Goal: Task Accomplishment & Management: Use online tool/utility

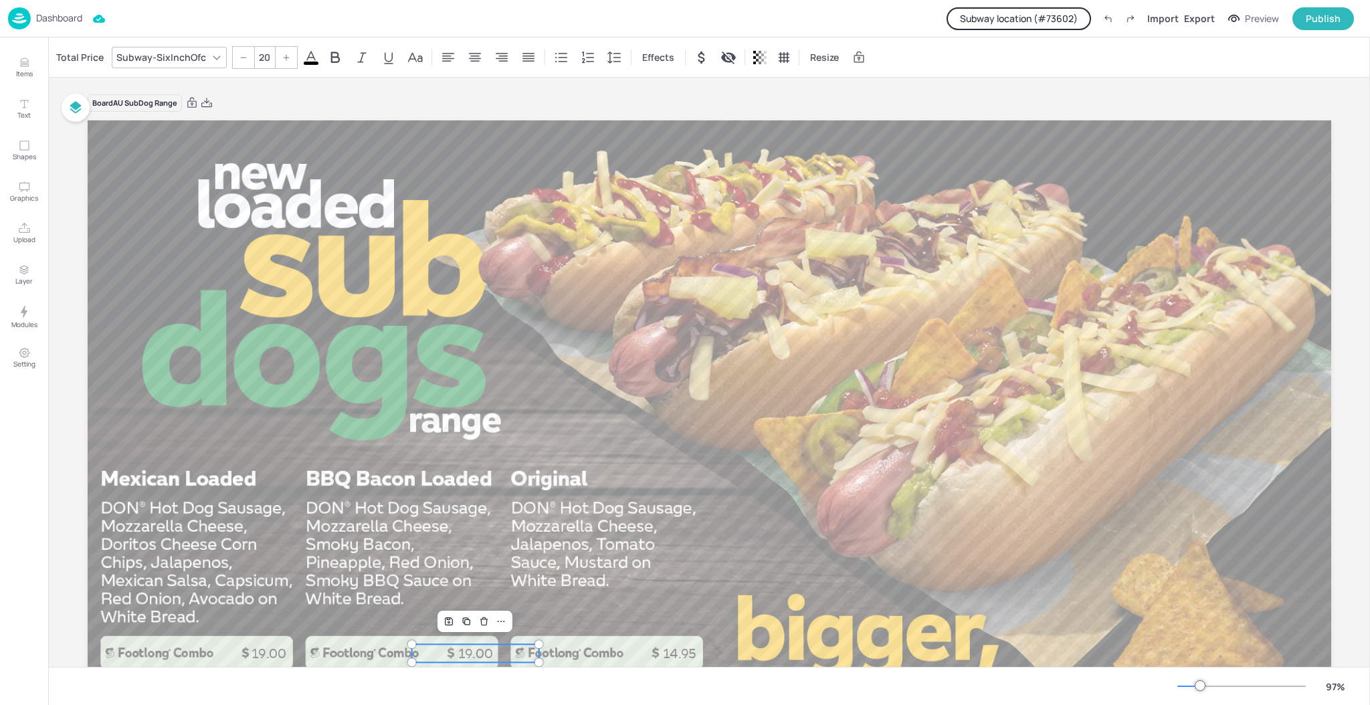
scroll to position [153, 0]
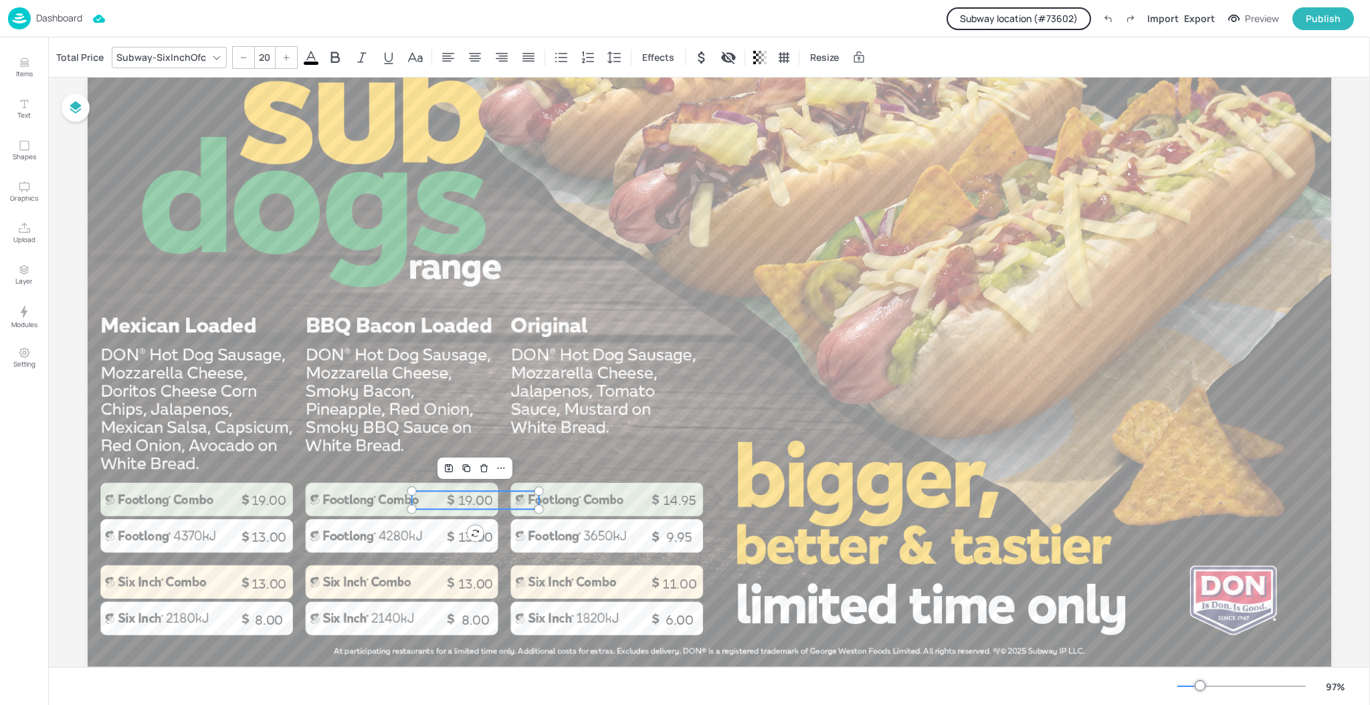
click at [74, 15] on p "Dashboard" at bounding box center [59, 17] width 46 height 9
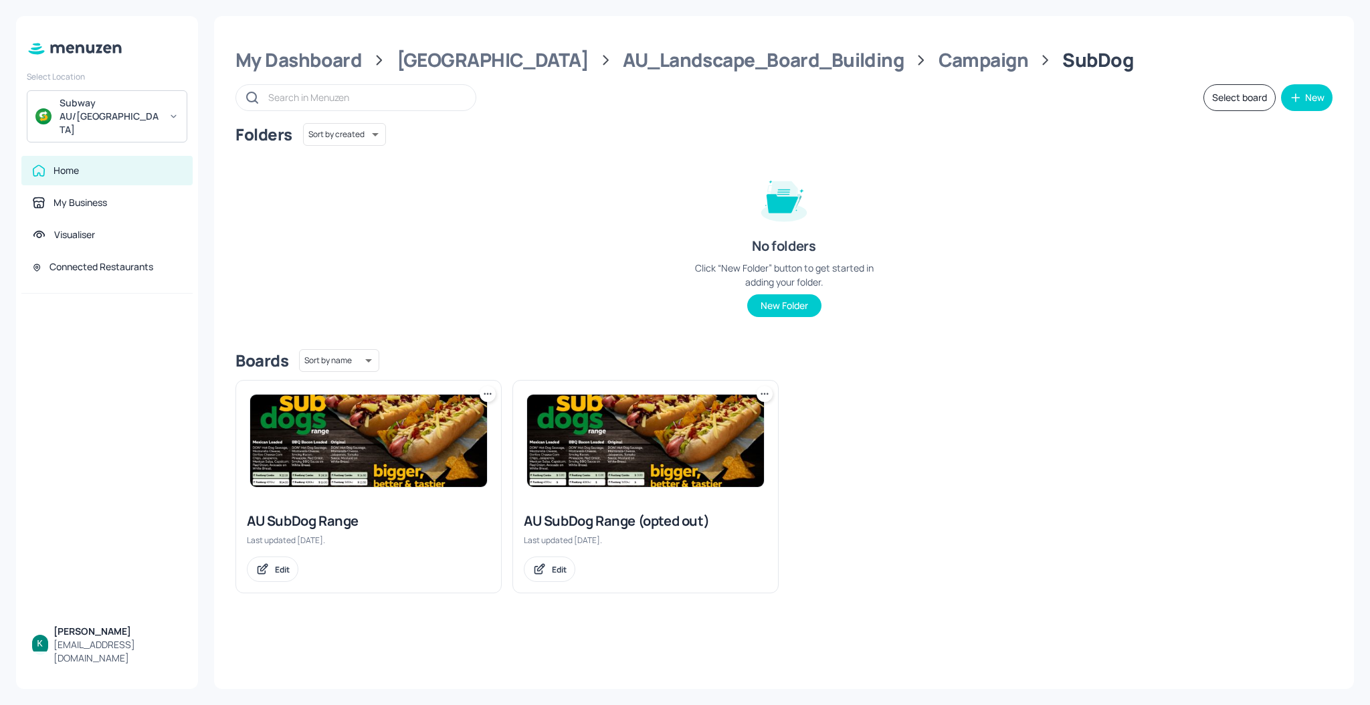
click at [584, 46] on div "My Dashboard Australia AU_Landscape_Board_Building Campaign SubDog Select board…" at bounding box center [783, 352] width 1139 height 673
click at [746, 57] on div "AU_Landscape_Board_Building" at bounding box center [763, 60] width 281 height 24
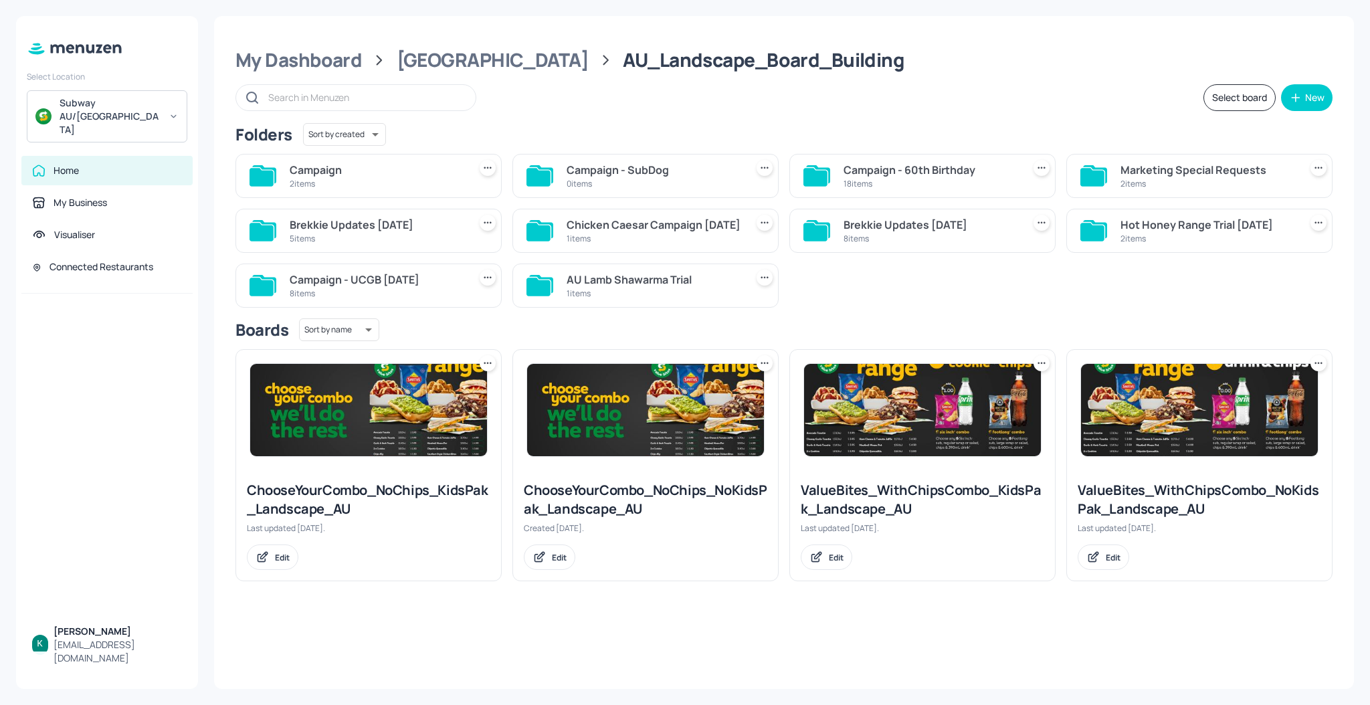
click at [871, 175] on div "Campaign - 60th Birthday" at bounding box center [930, 170] width 174 height 16
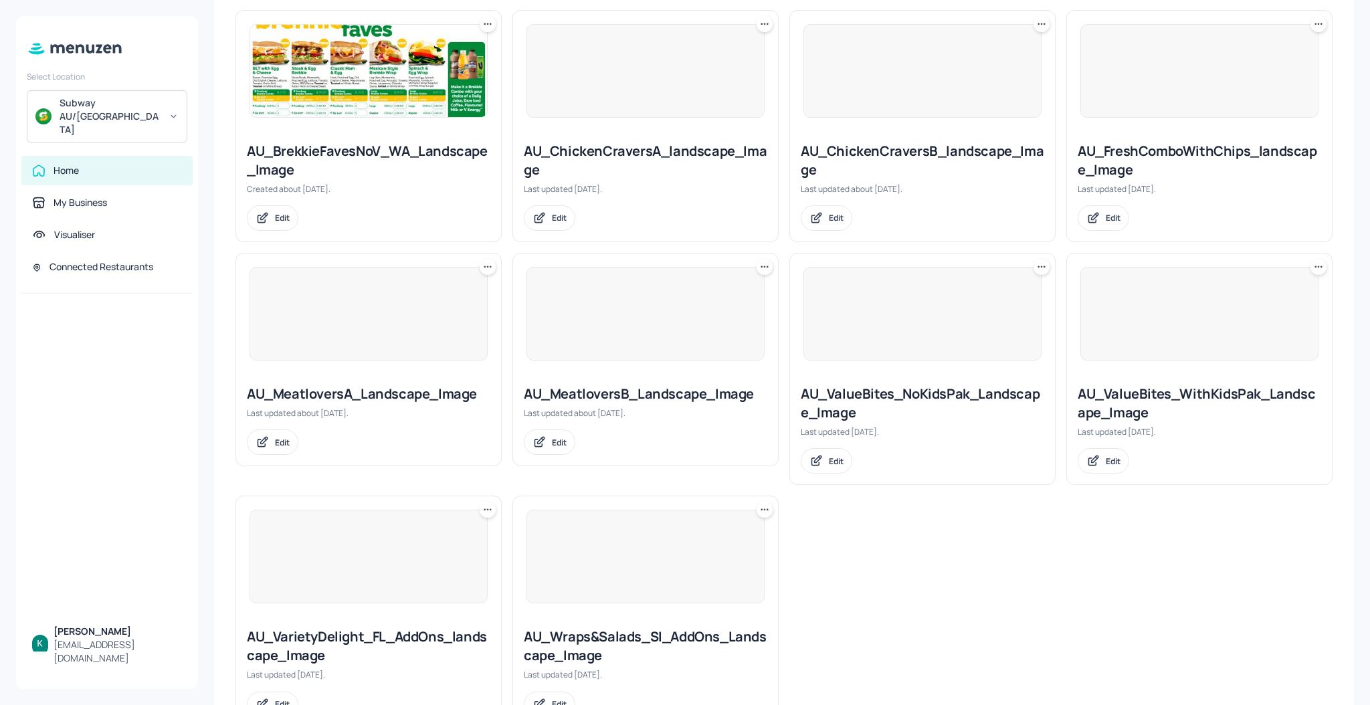
scroll to position [912, 0]
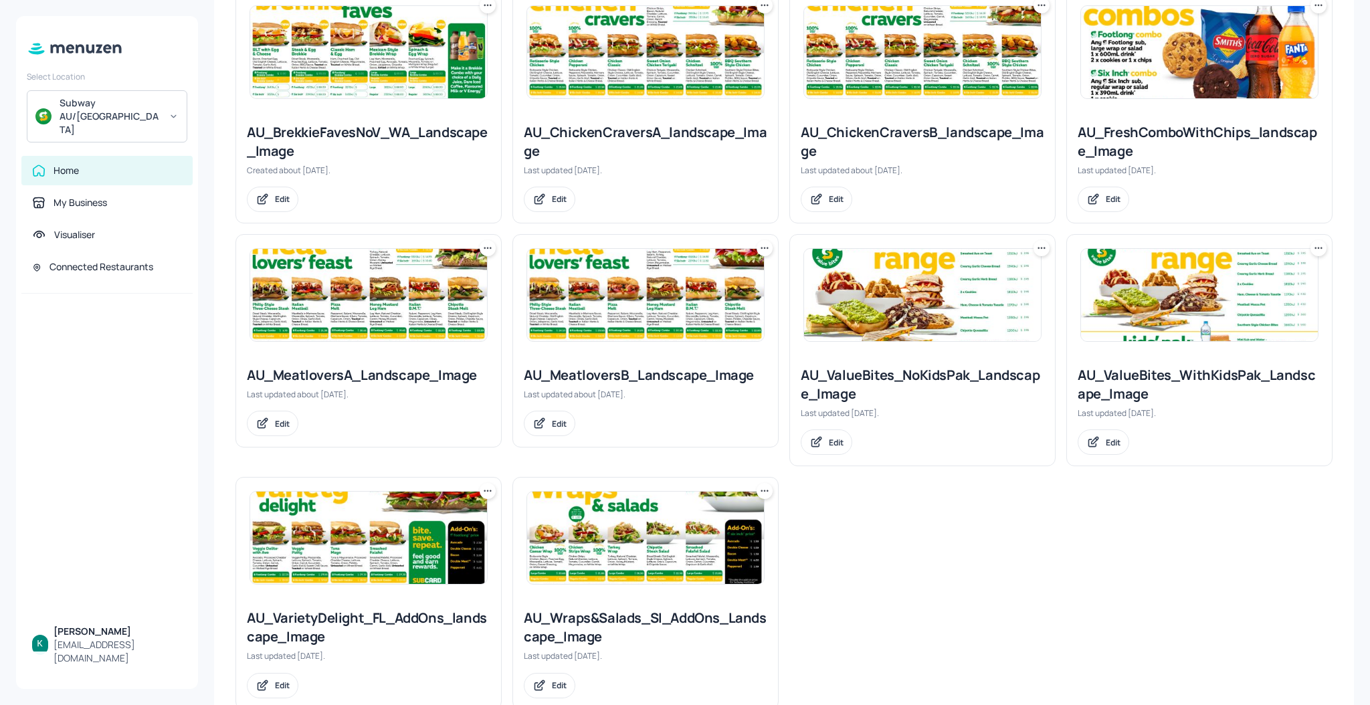
click at [1179, 366] on div "AU_ValueBites_WithKidsPak_Landscape_Image" at bounding box center [1198, 384] width 243 height 37
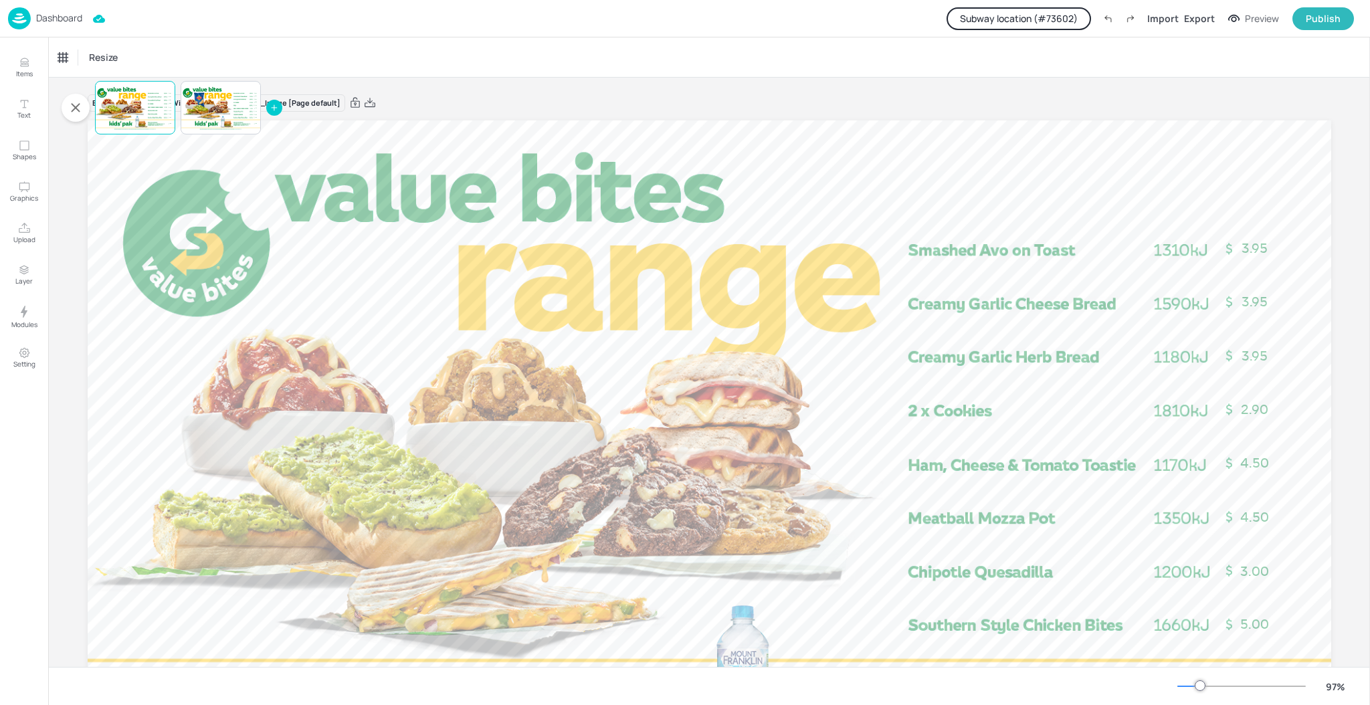
click at [60, 27] on div "Dashboard" at bounding box center [45, 18] width 74 height 22
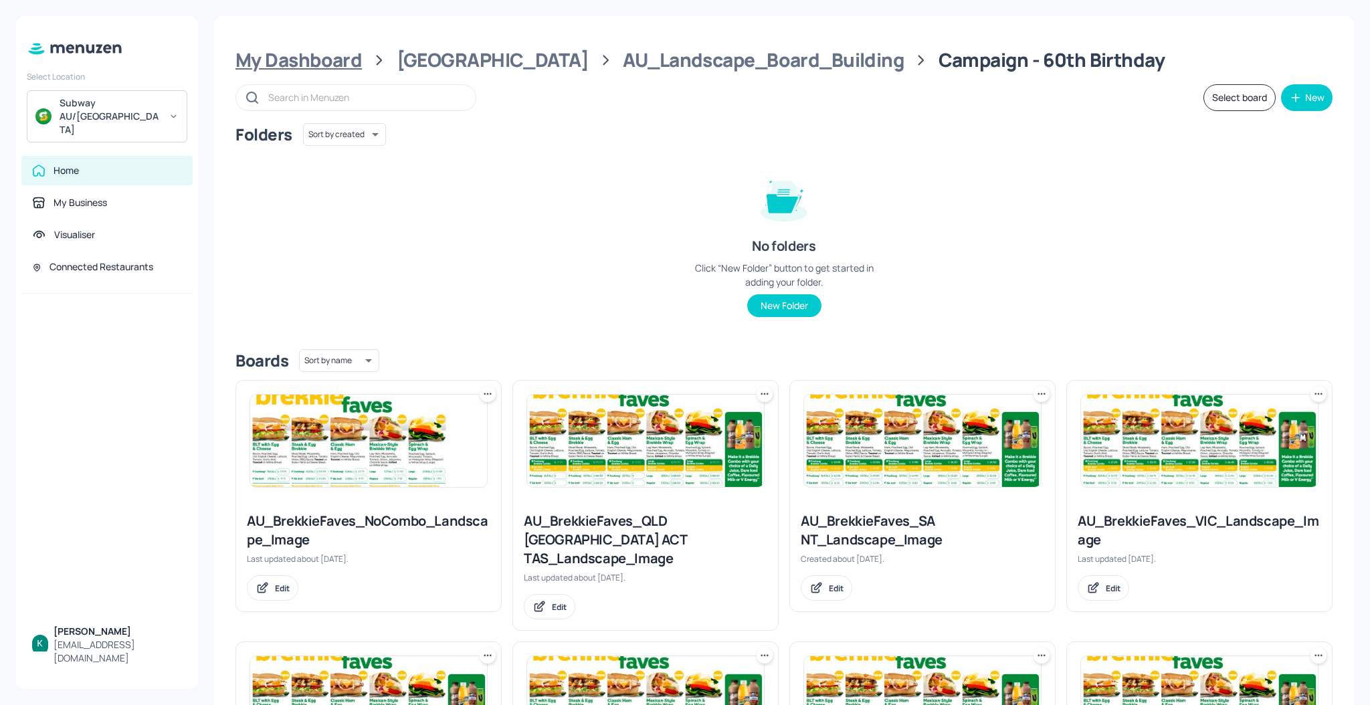
click at [355, 70] on div "My Dashboard" at bounding box center [298, 60] width 126 height 24
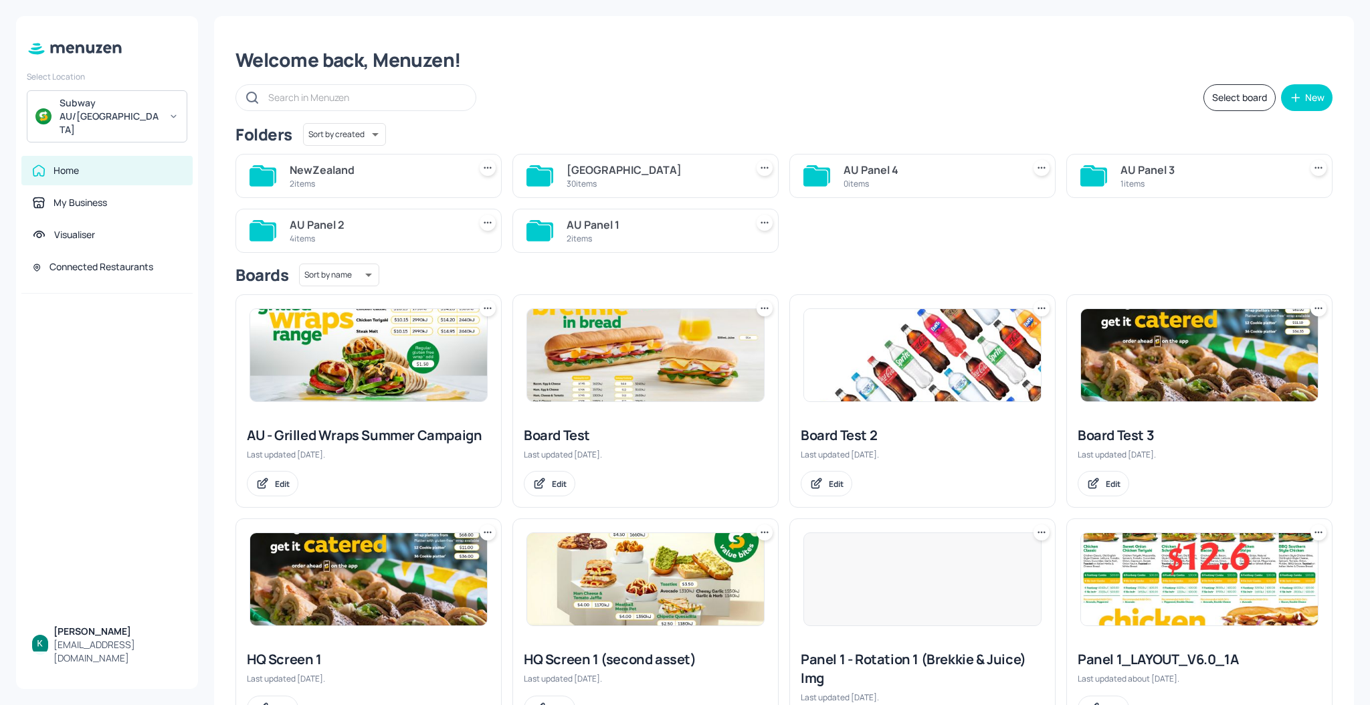
click at [422, 177] on div "NewZealand" at bounding box center [377, 170] width 174 height 16
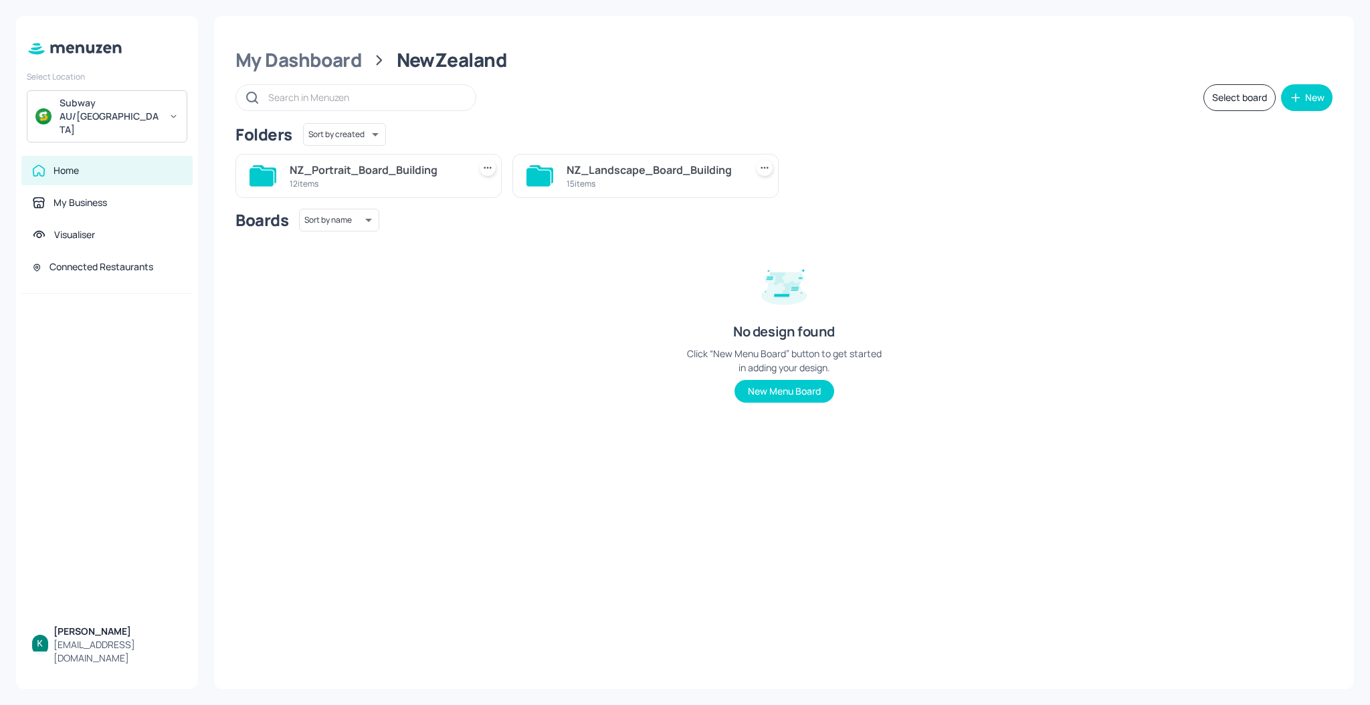
click at [631, 183] on div "15 items" at bounding box center [653, 183] width 174 height 11
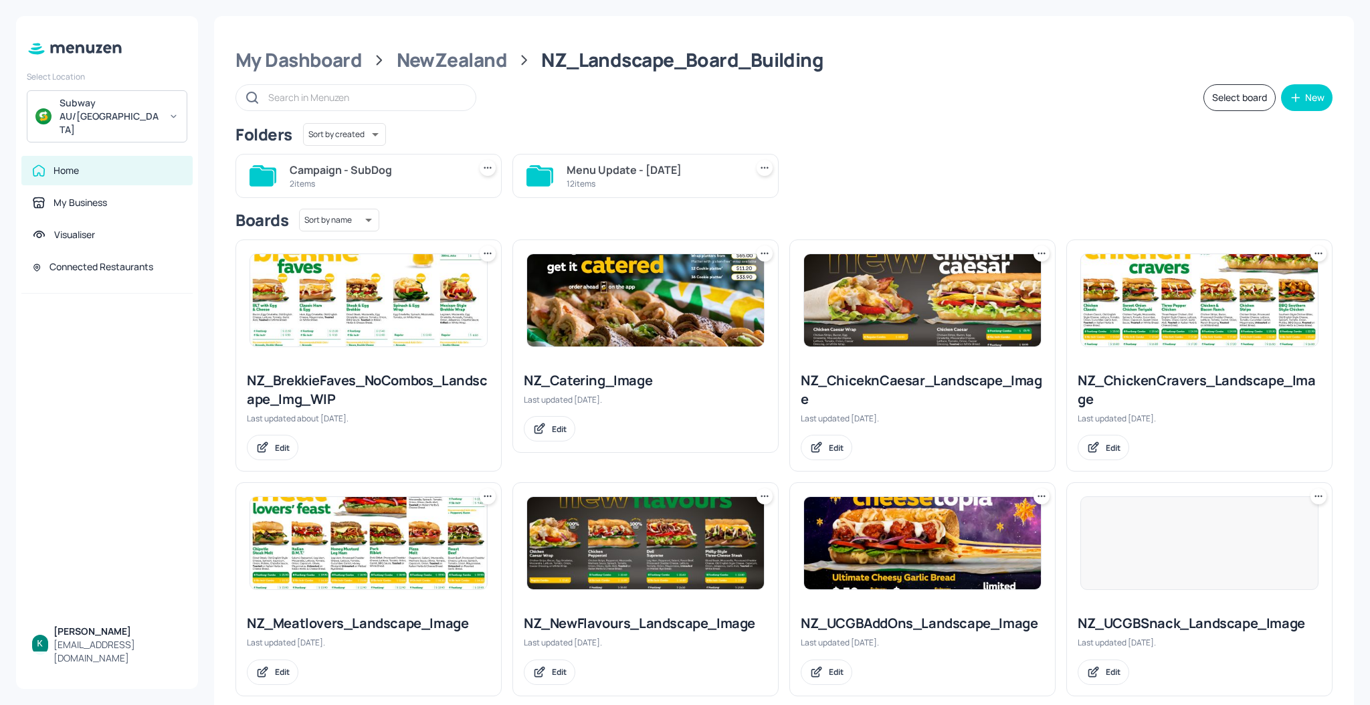
click at [606, 182] on div "12 items" at bounding box center [653, 183] width 174 height 11
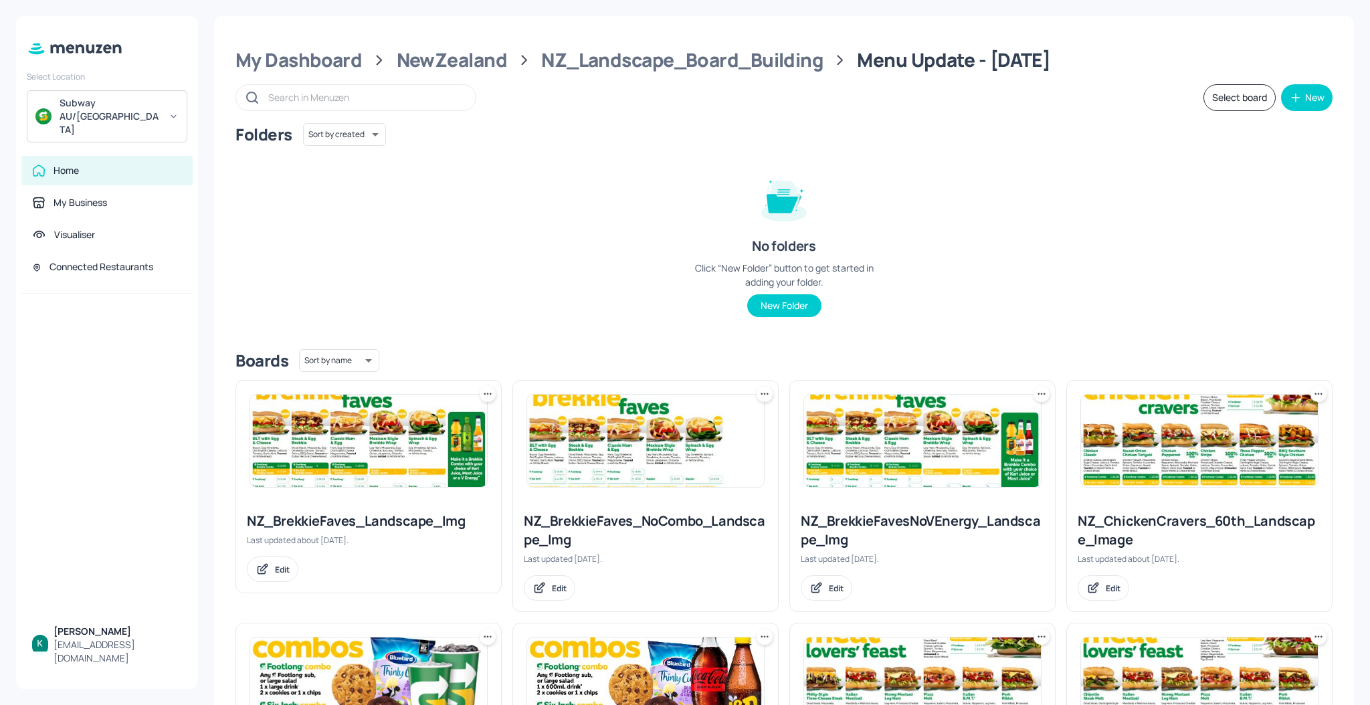
scroll to position [425, 0]
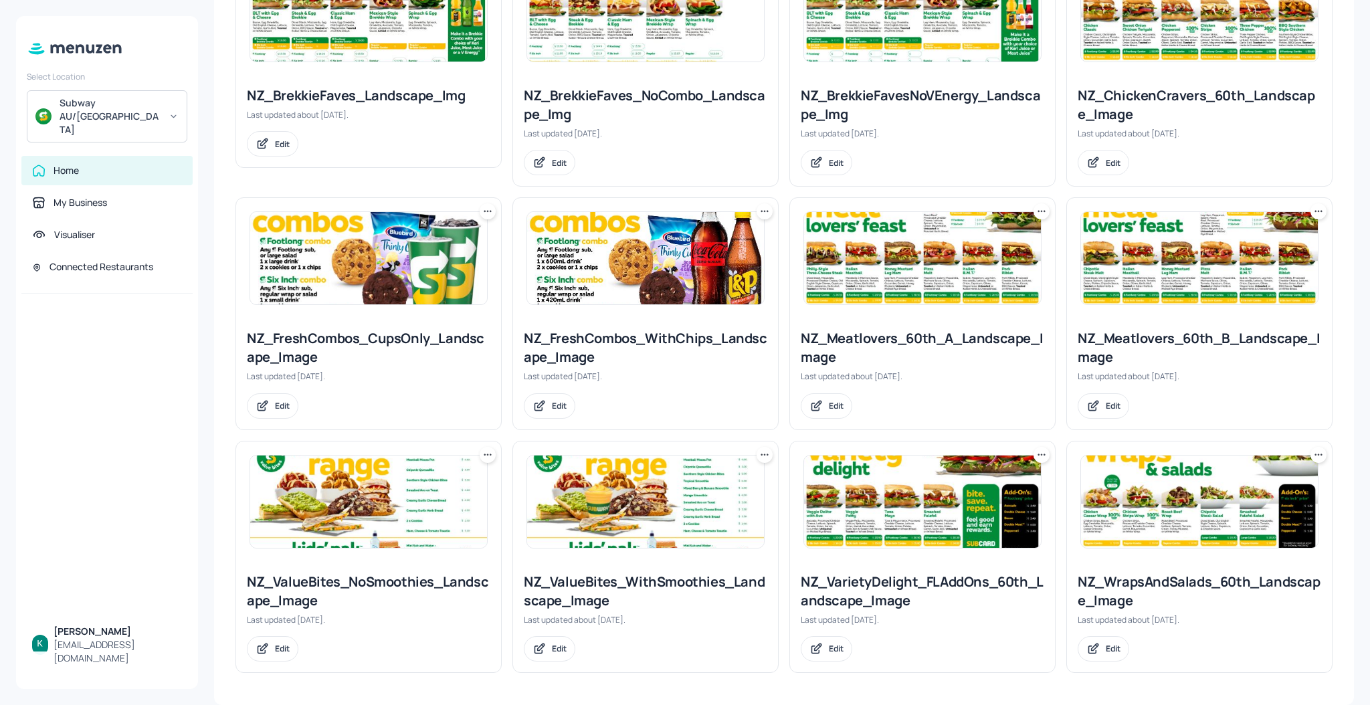
click at [595, 589] on div "NZ_ValueBites_WithSmoothies_Landscape_Image" at bounding box center [645, 590] width 243 height 37
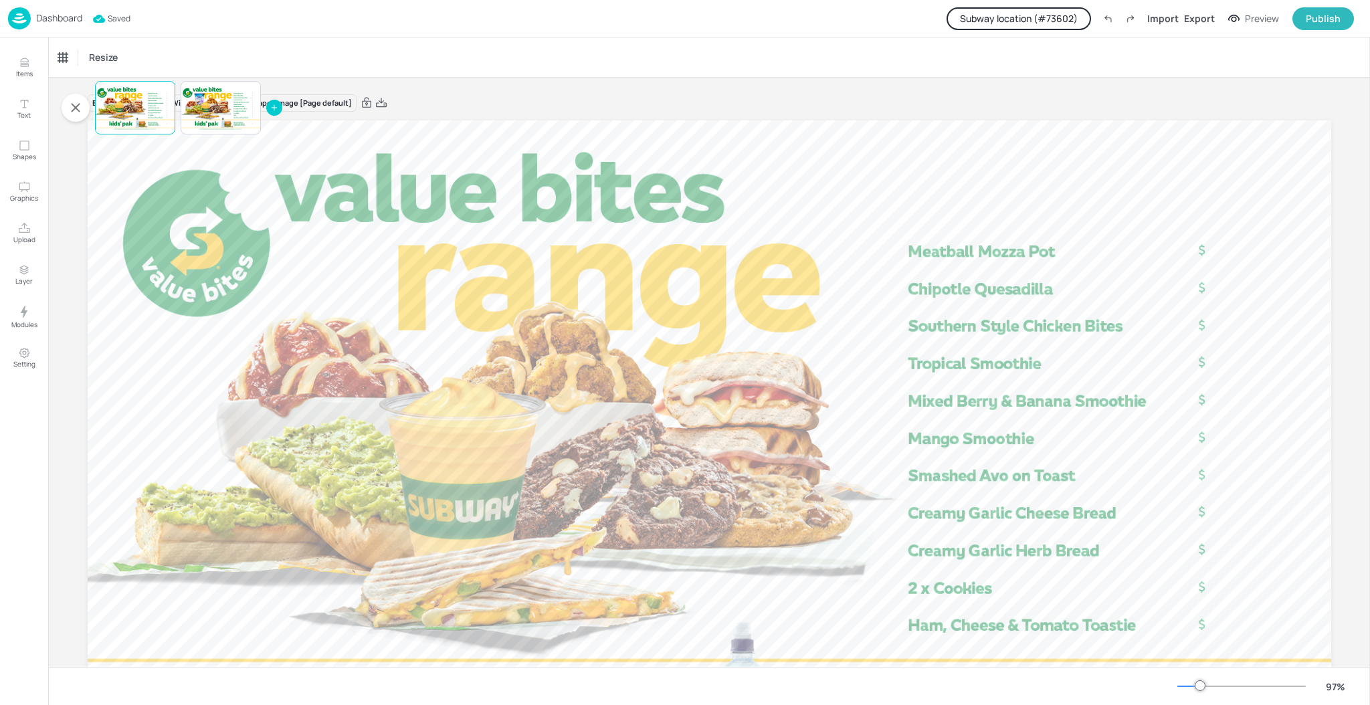
click at [65, 9] on div "Dashboard" at bounding box center [45, 18] width 74 height 22
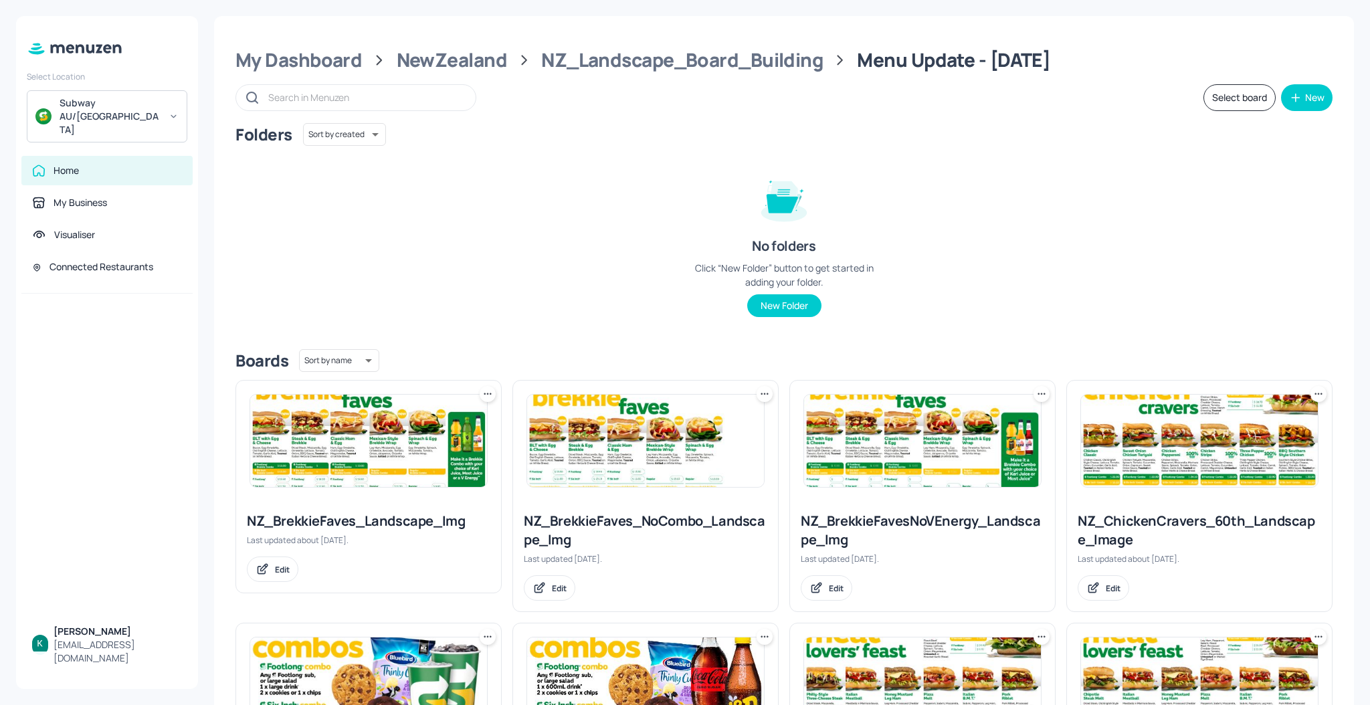
scroll to position [425, 0]
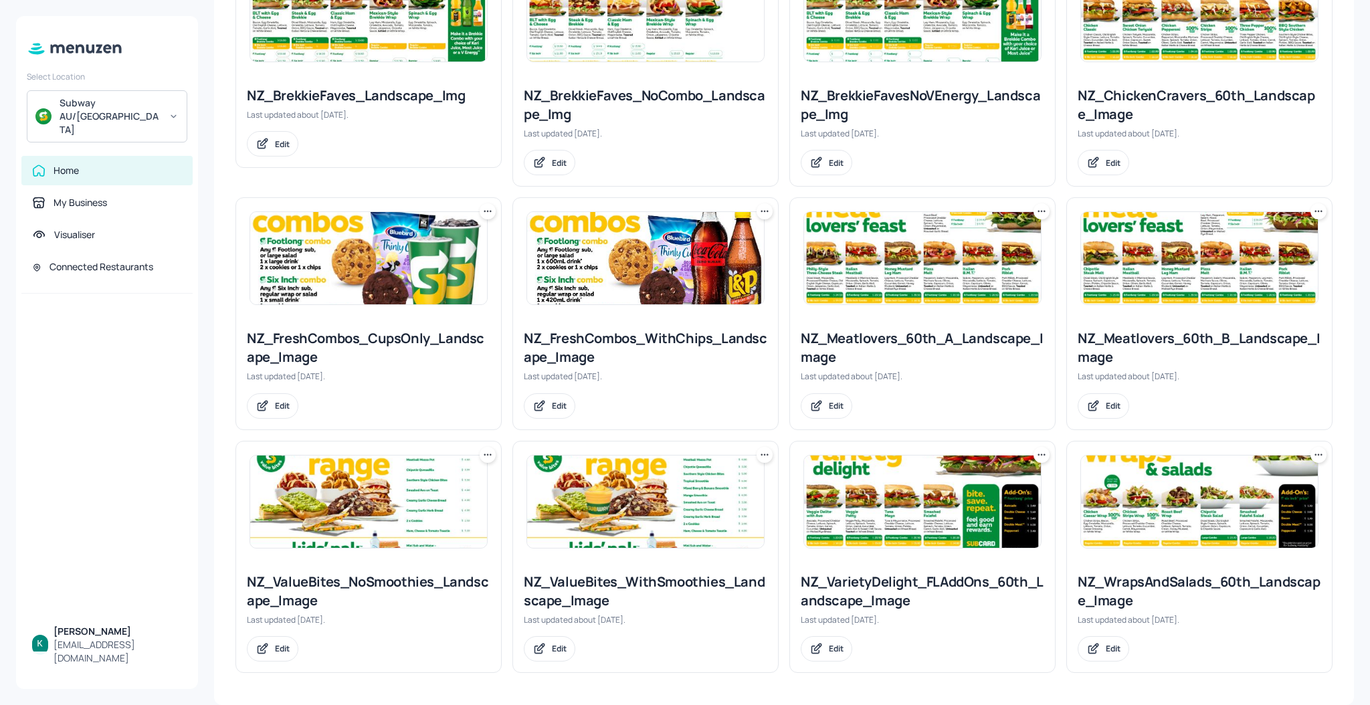
click at [328, 559] on div at bounding box center [368, 501] width 265 height 120
click at [338, 577] on div "NZ_ValueBites_NoSmoothies_Landscape_Image" at bounding box center [368, 590] width 243 height 37
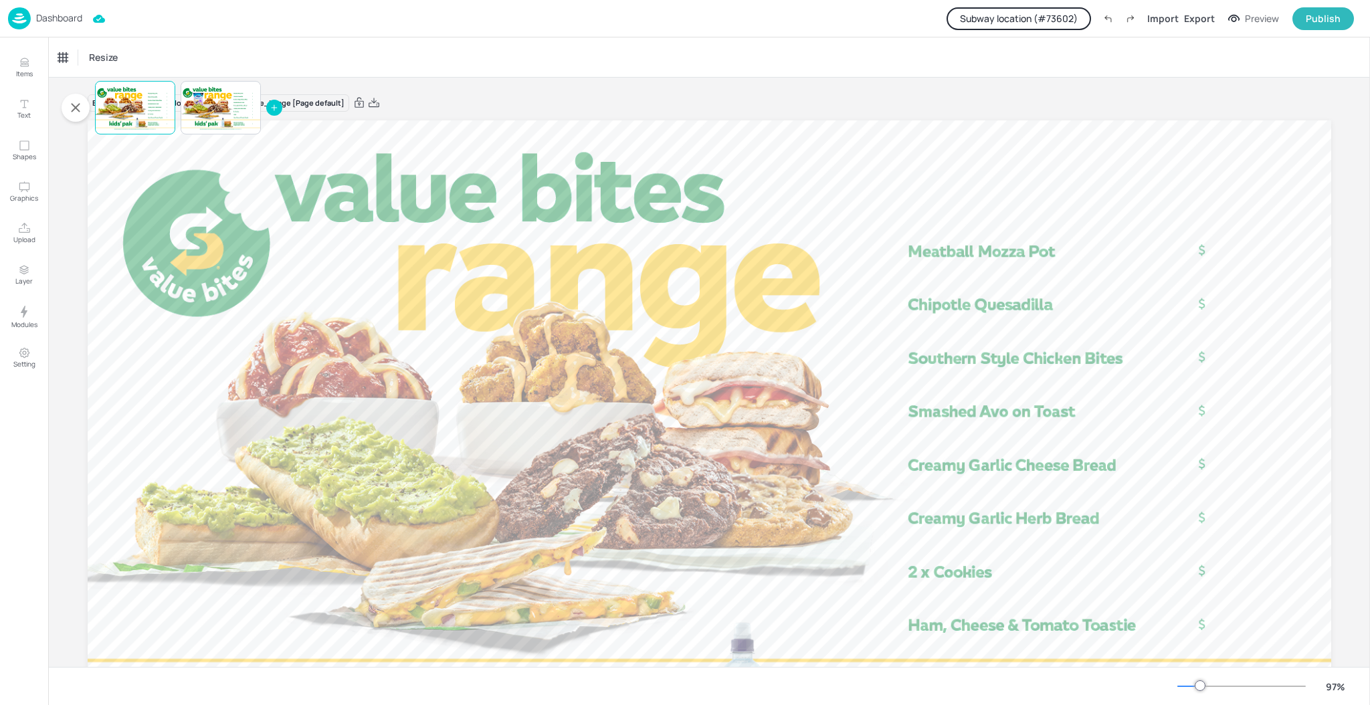
click at [1081, 14] on button "Subway location (# 73602 )" at bounding box center [1018, 18] width 144 height 23
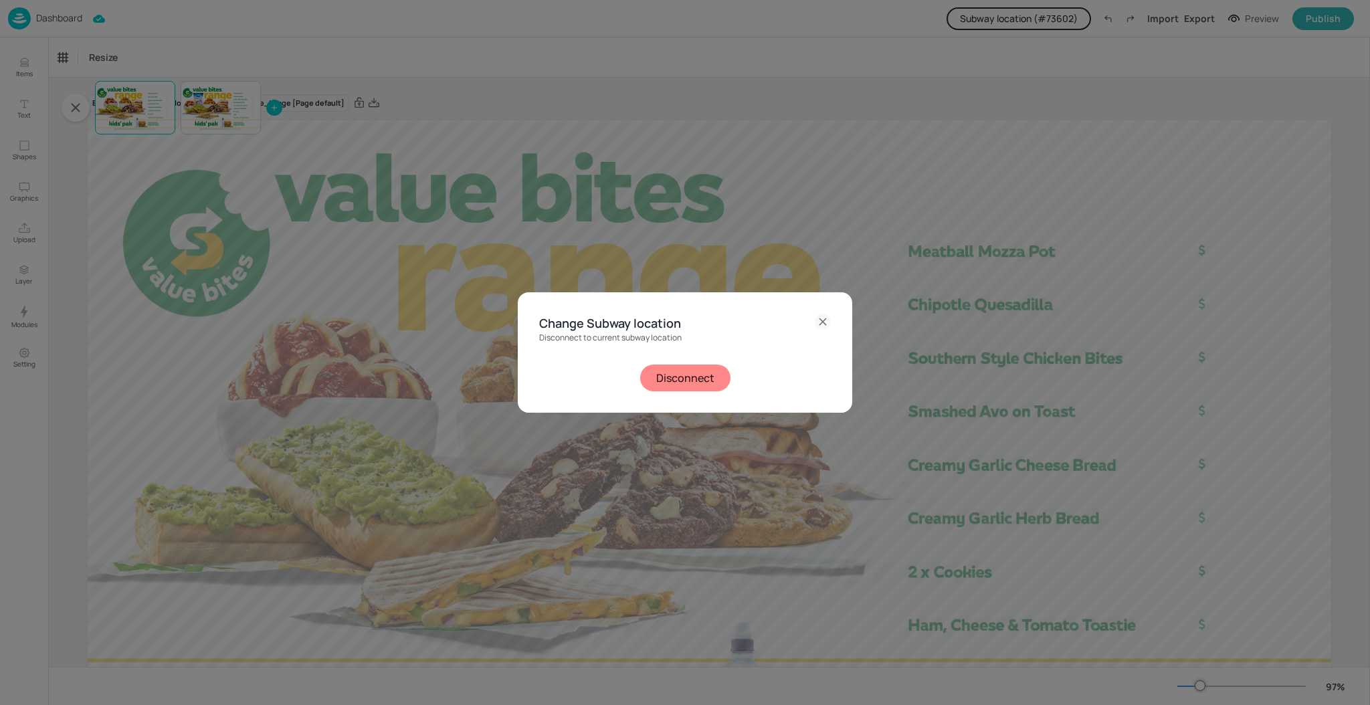
click at [702, 365] on button "Disconnect" at bounding box center [685, 377] width 90 height 27
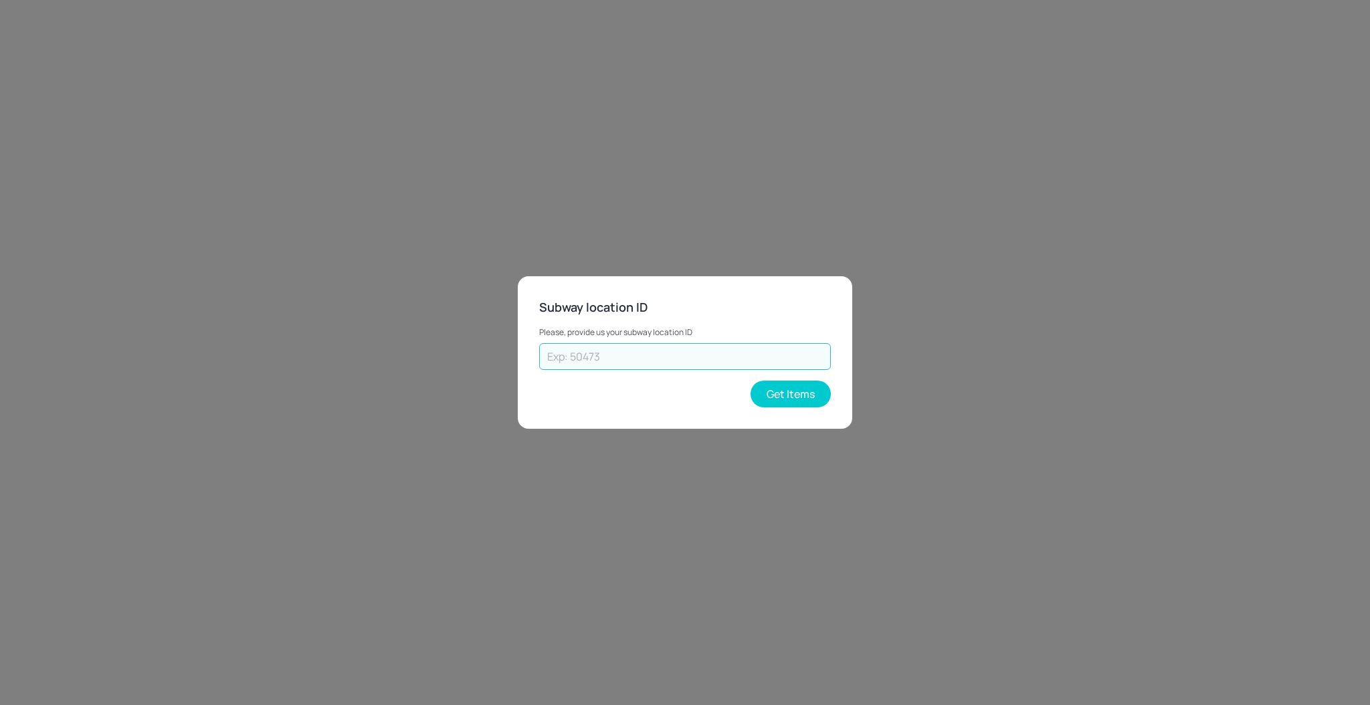
click at [694, 353] on input "text" at bounding box center [685, 356] width 292 height 27
type input "42939"
click at [801, 388] on button "Get Items" at bounding box center [790, 393] width 80 height 27
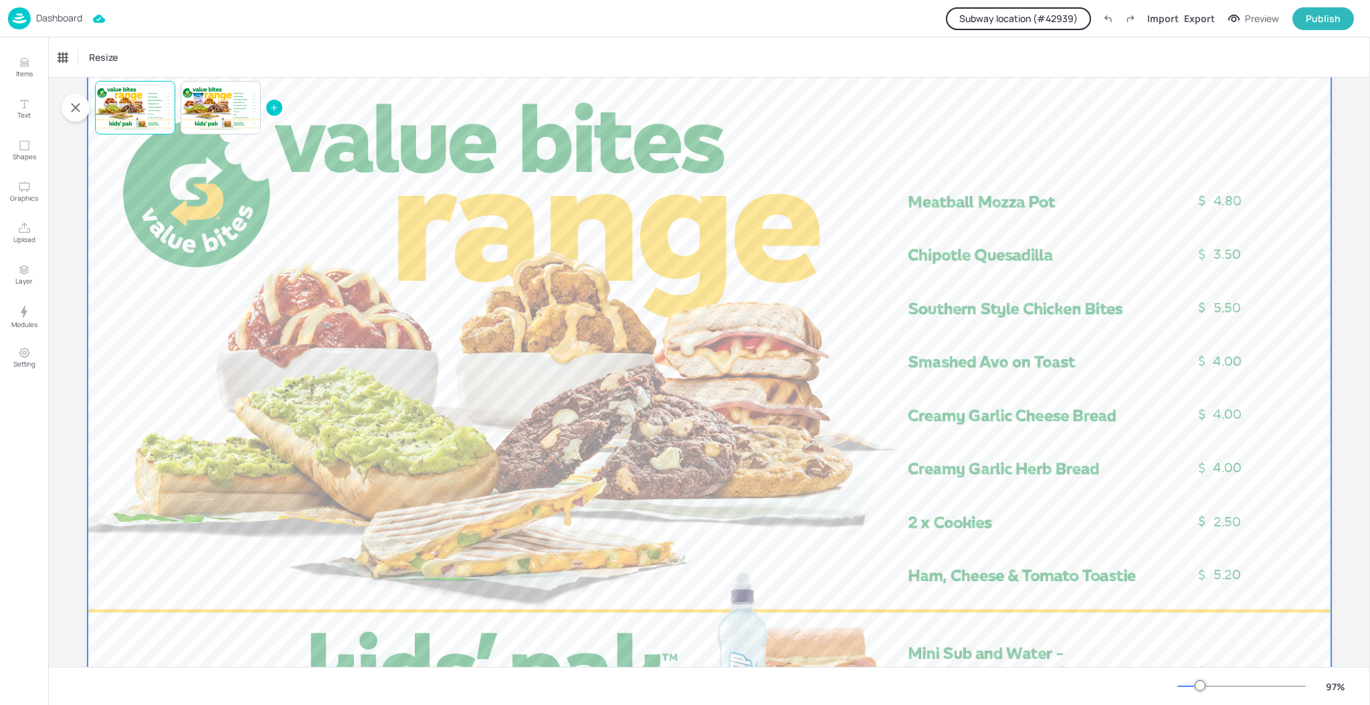
scroll to position [39, 0]
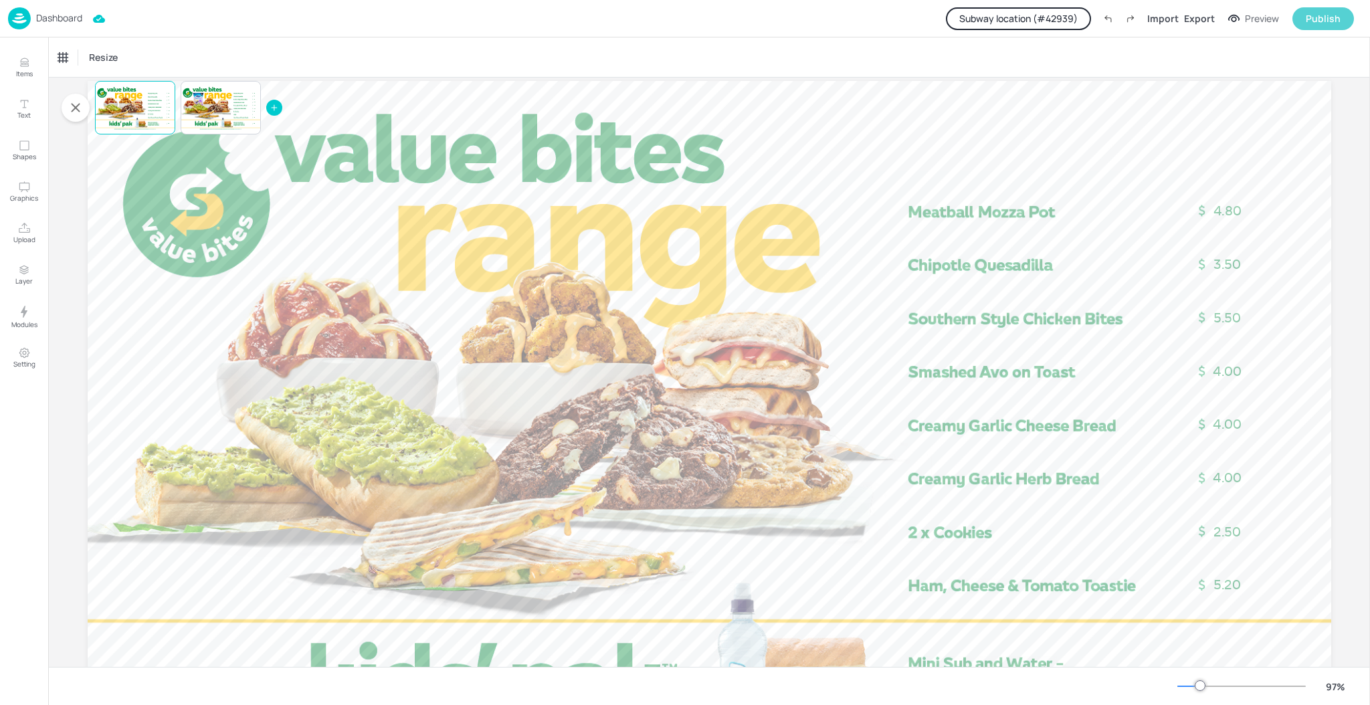
click at [1321, 21] on div "Publish" at bounding box center [1322, 18] width 35 height 15
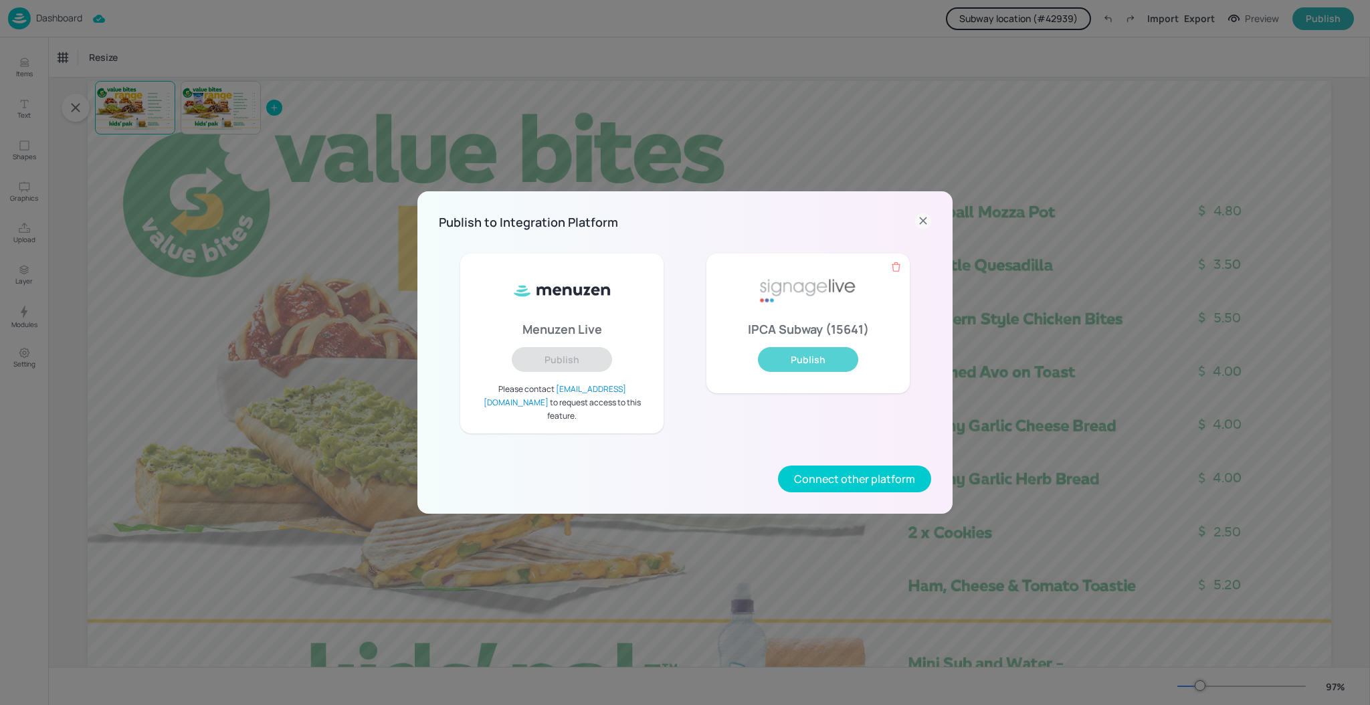
click at [821, 363] on button "Publish" at bounding box center [808, 359] width 100 height 25
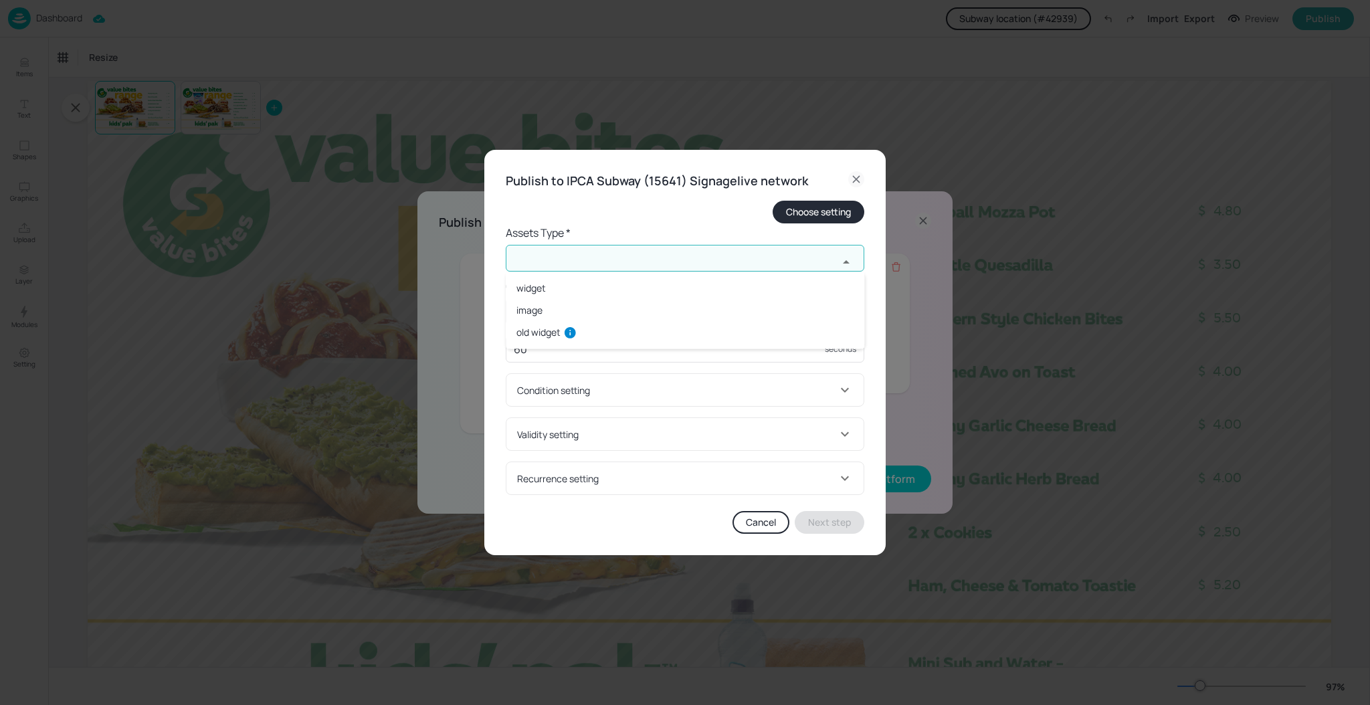
click at [685, 256] on input "text" at bounding box center [672, 258] width 332 height 27
click at [531, 336] on li "old widget" at bounding box center [685, 332] width 358 height 22
type input "old widget"
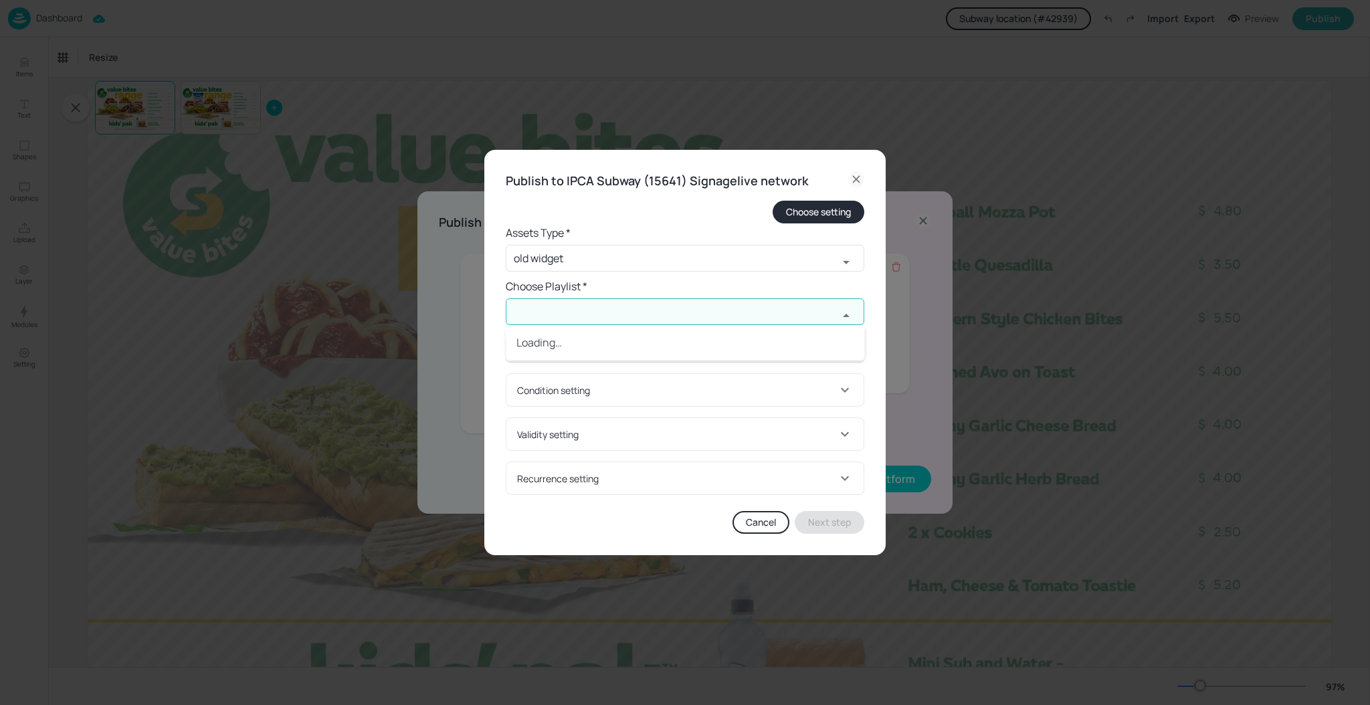
click at [539, 308] on input "text" at bounding box center [672, 311] width 332 height 27
click at [600, 364] on div "Last modified: about 8 hours ago" at bounding box center [656, 360] width 137 height 12
type input "NZ-Menuzen-Playlist-Screen6"
click at [614, 352] on input "60" at bounding box center [665, 349] width 319 height 27
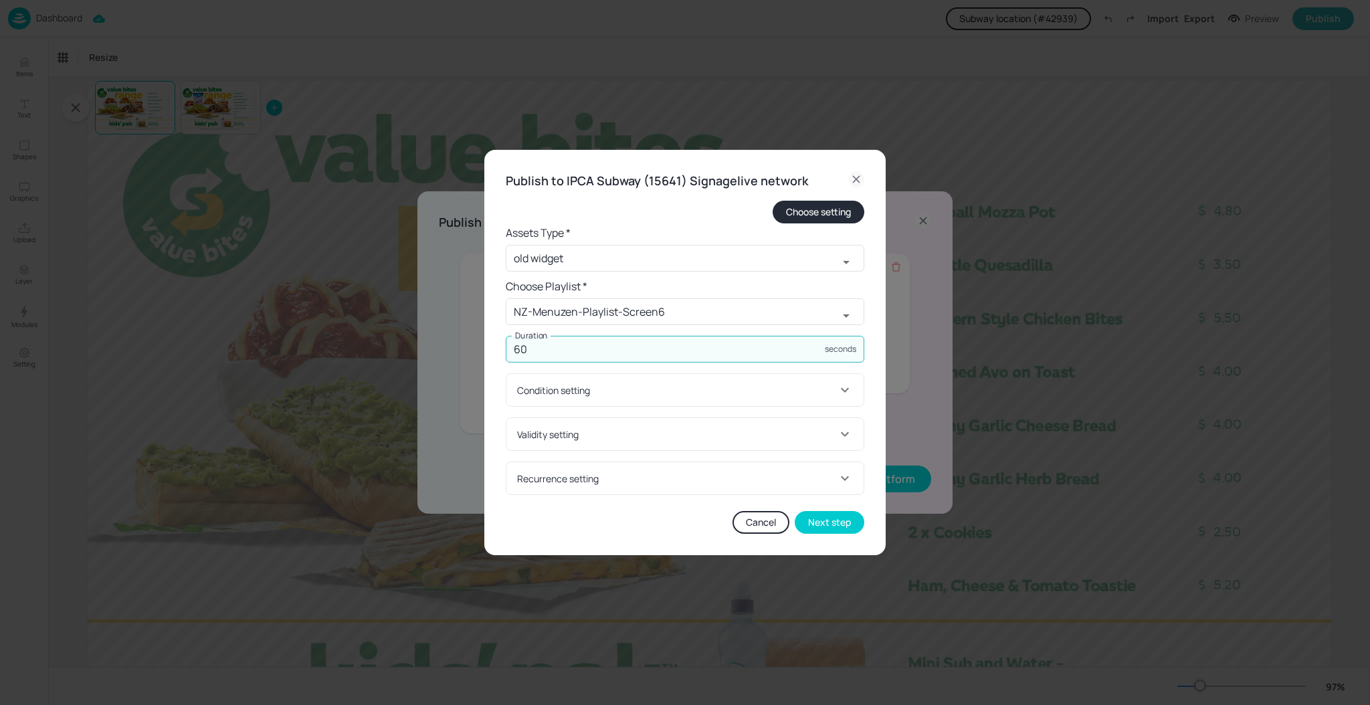
click at [614, 352] on input "60" at bounding box center [665, 349] width 319 height 27
type input "15"
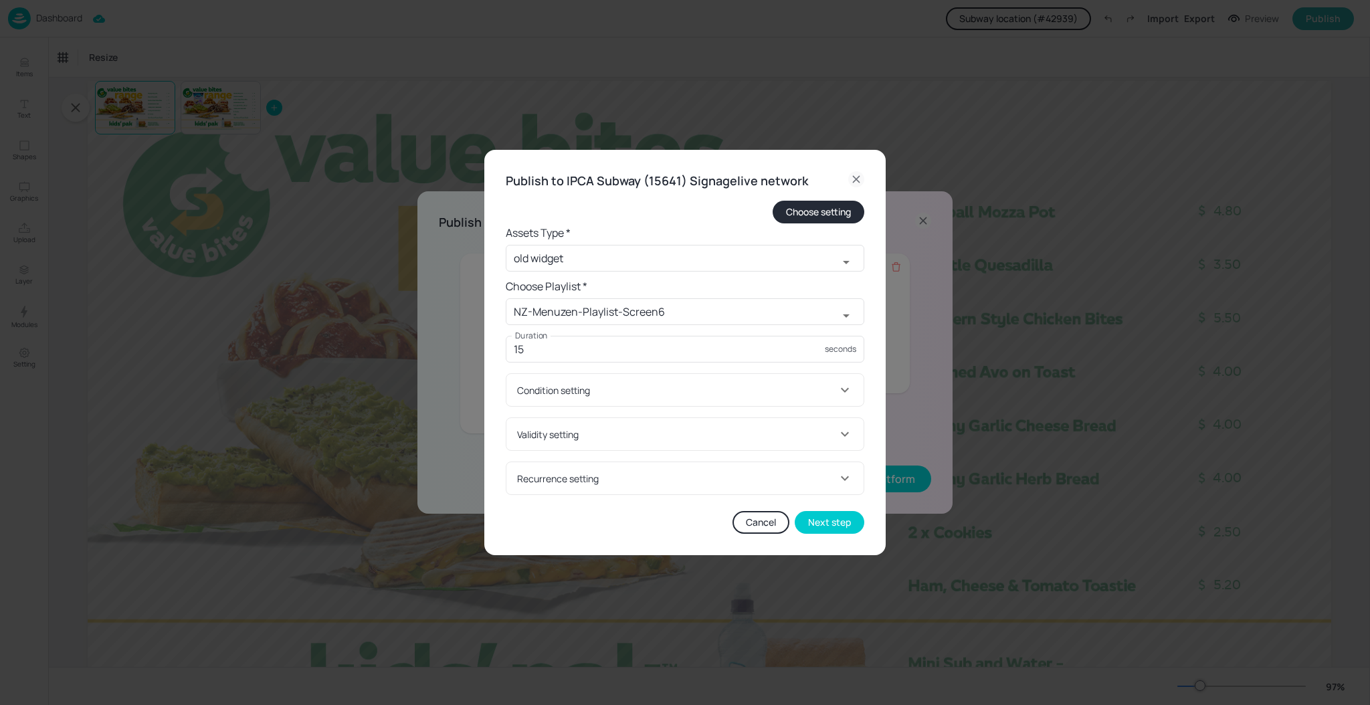
click at [590, 389] on div "Condition setting" at bounding box center [677, 390] width 320 height 14
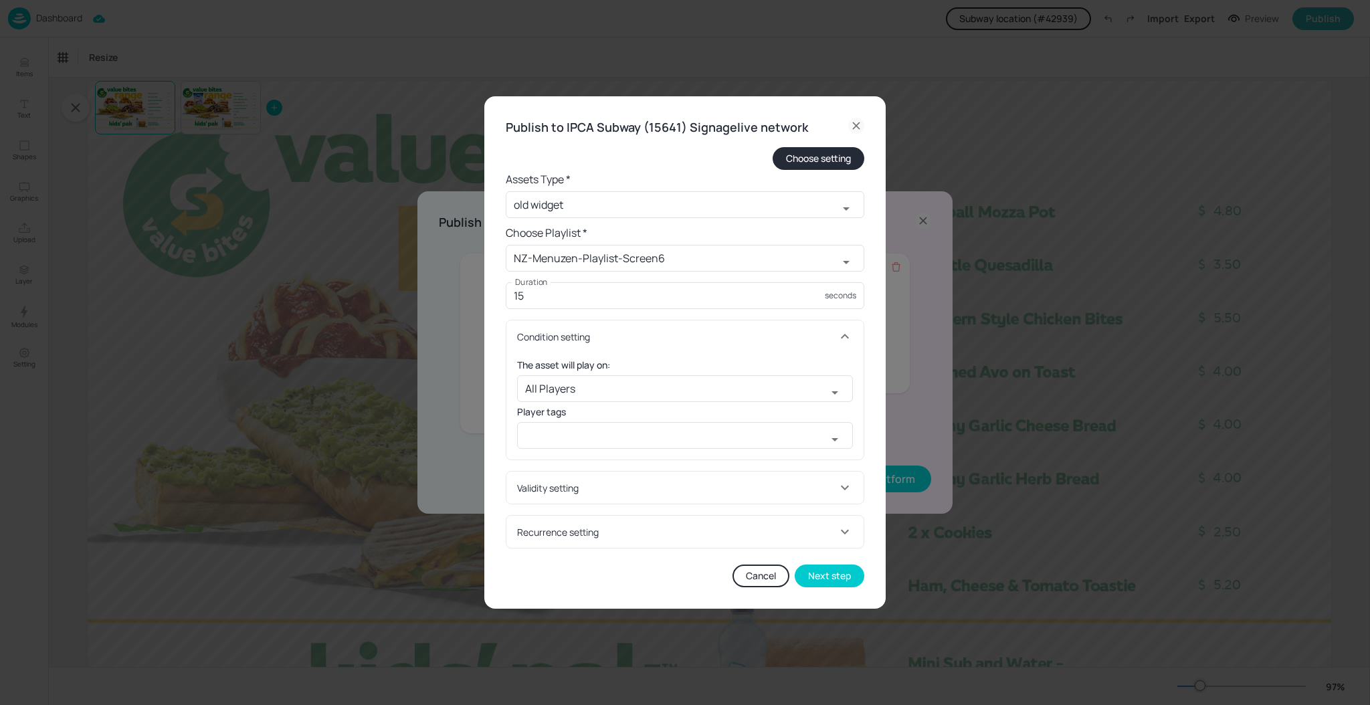
click at [615, 336] on div "Condition setting" at bounding box center [677, 337] width 320 height 14
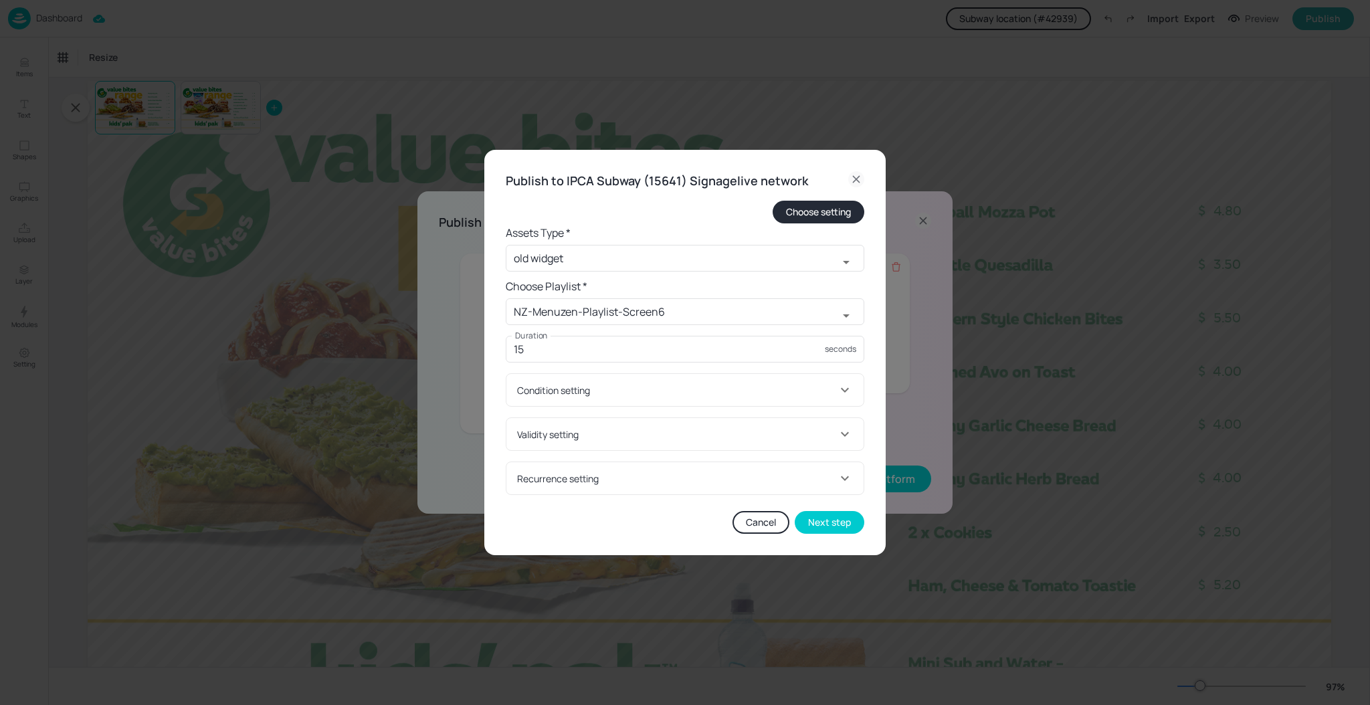
click at [607, 435] on div "Validity setting" at bounding box center [677, 434] width 320 height 14
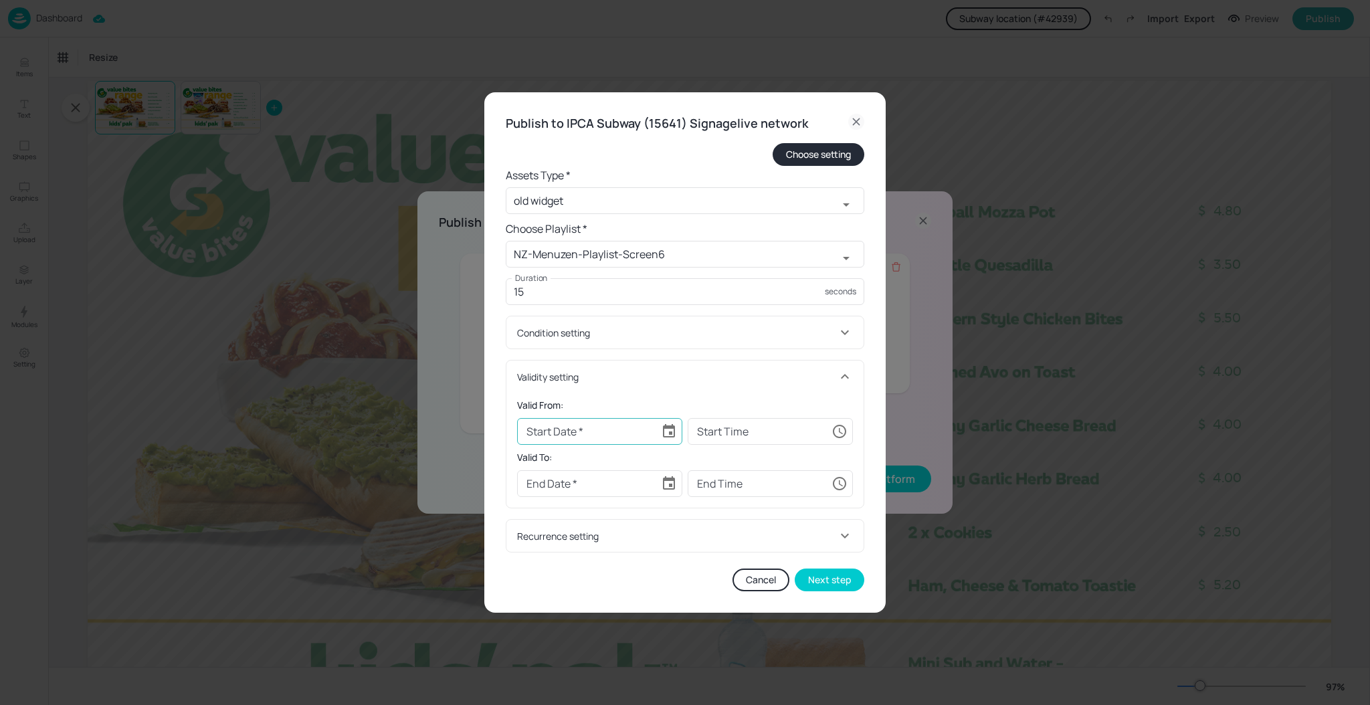
click at [669, 427] on icon "Choose date" at bounding box center [669, 430] width 12 height 13
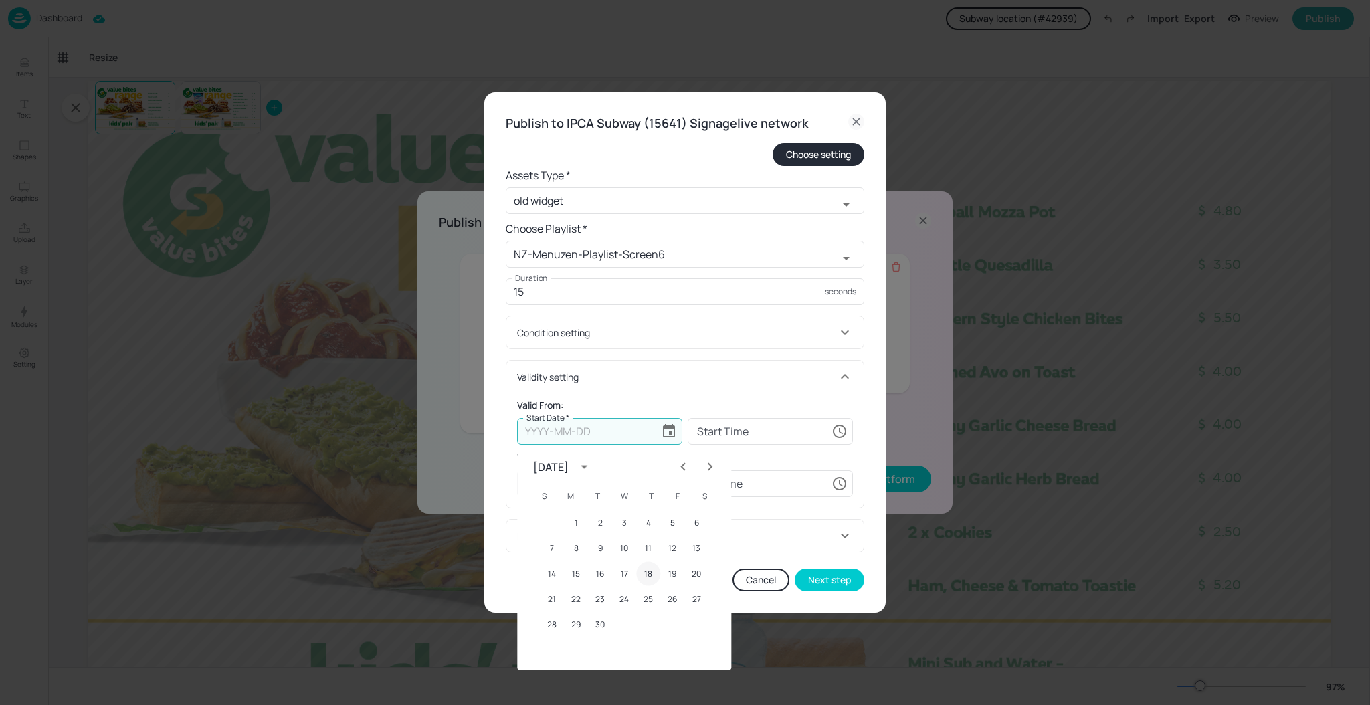
click at [651, 573] on button "18" at bounding box center [648, 574] width 24 height 24
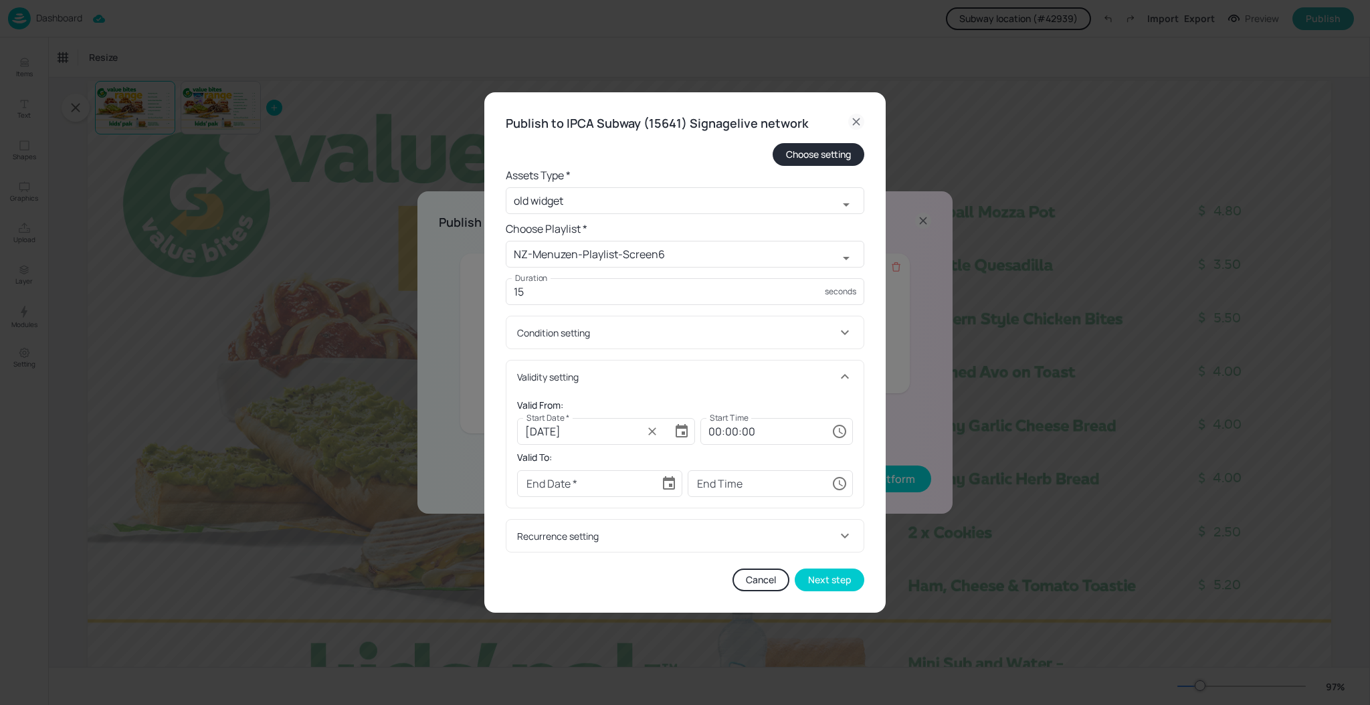
type input "[DATE]"
type input "00:00:00"
click at [671, 471] on button "Choose date" at bounding box center [668, 483] width 27 height 27
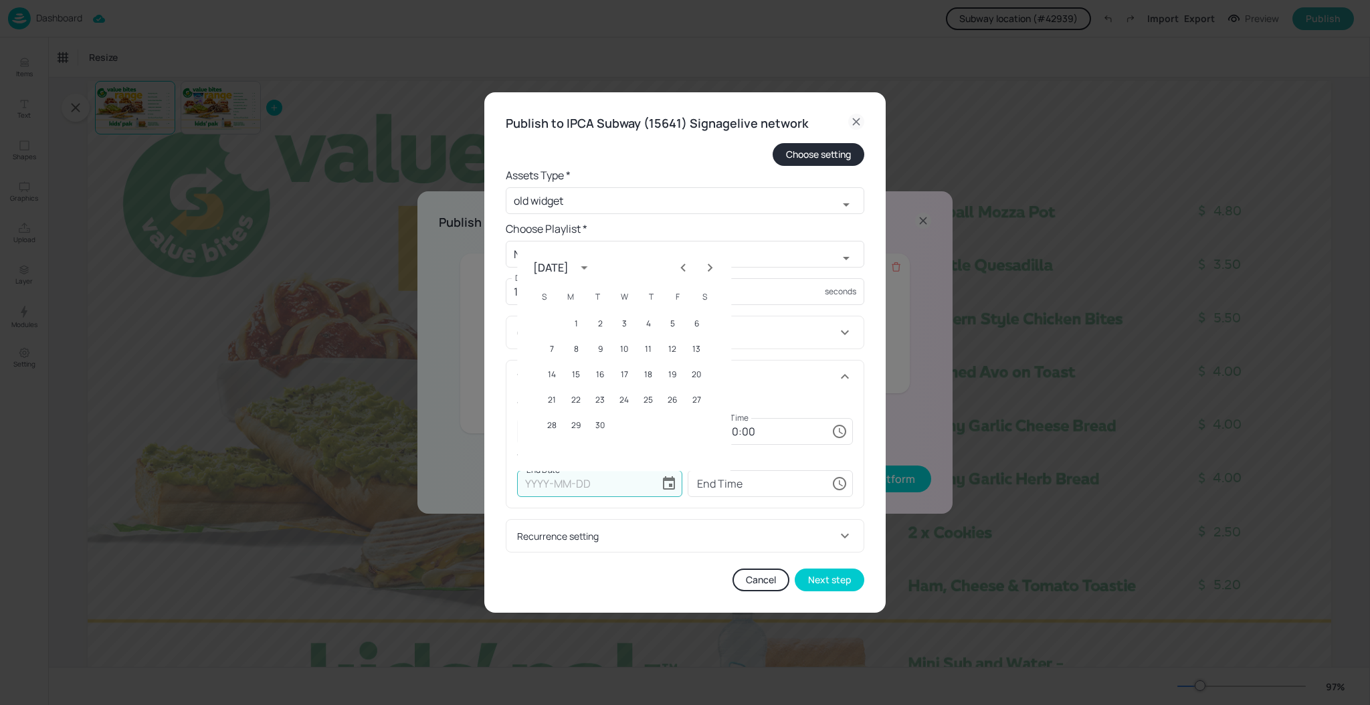
click at [709, 265] on icon "Next month" at bounding box center [709, 267] width 5 height 8
click at [597, 401] on button "23" at bounding box center [600, 400] width 24 height 24
type input "[DATE]"
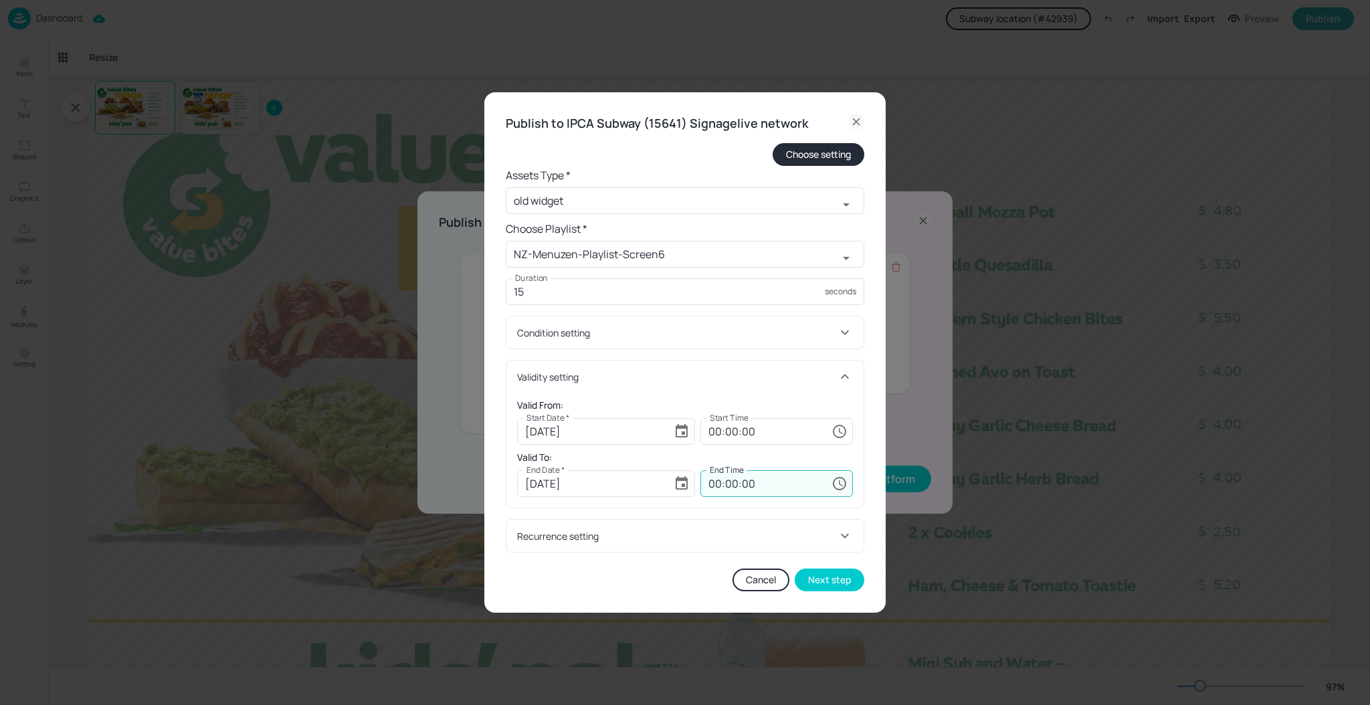
click at [707, 487] on input "00:00:00" at bounding box center [763, 483] width 126 height 27
type input "23:59:59"
click at [758, 457] on h6 "Valid To:" at bounding box center [685, 457] width 336 height 15
click at [827, 577] on button "Next step" at bounding box center [829, 579] width 70 height 23
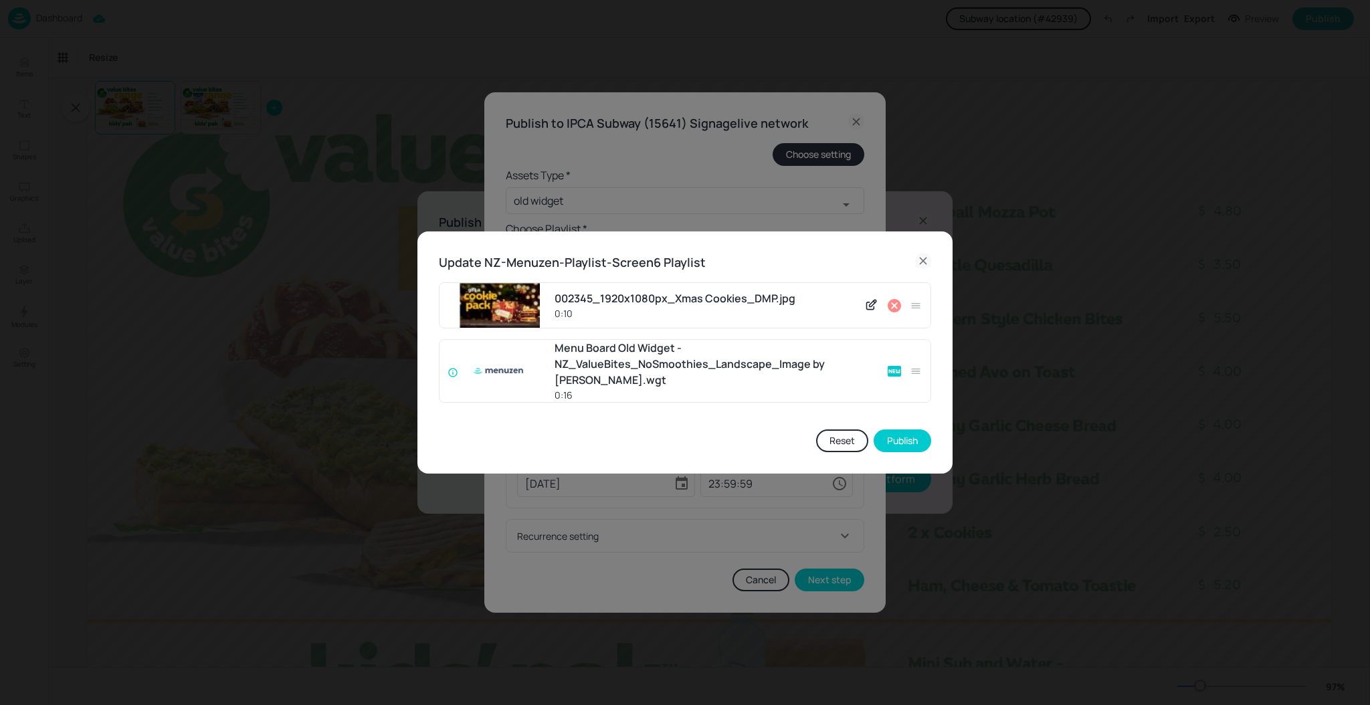
click at [896, 304] on icon at bounding box center [894, 306] width 16 height 16
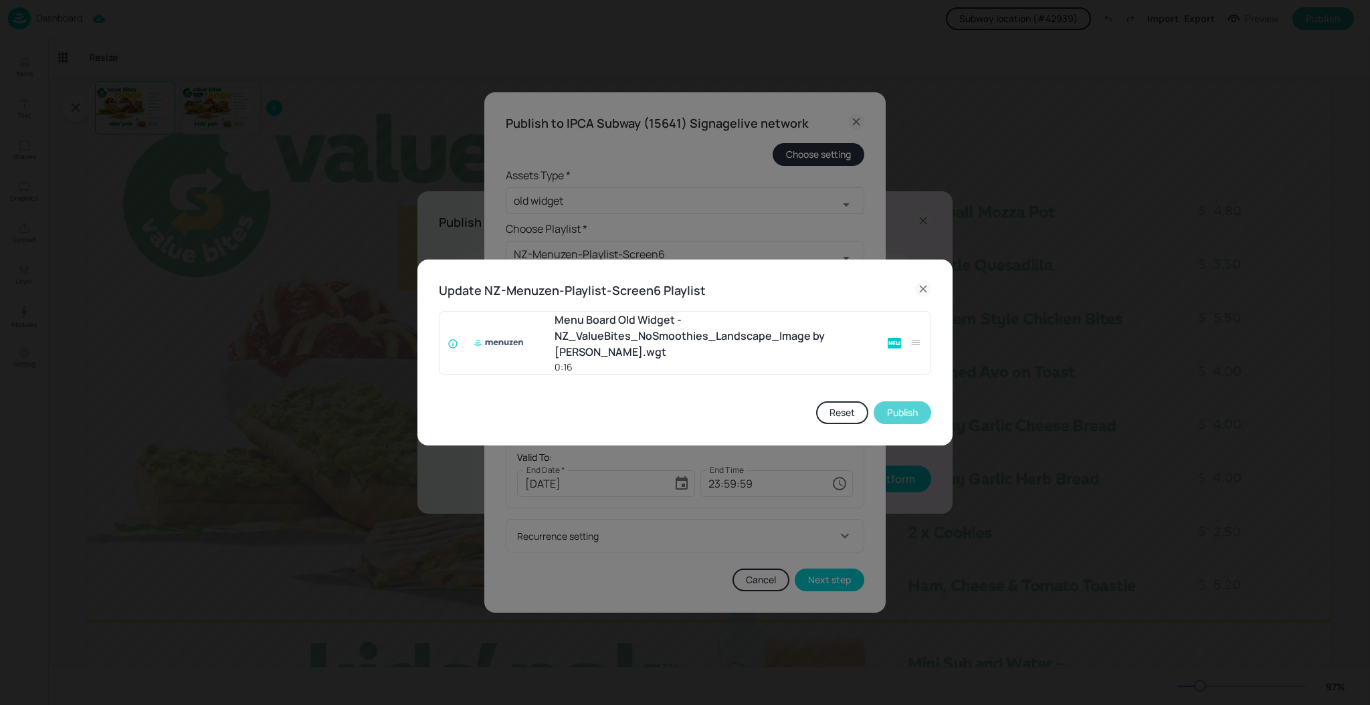
click at [905, 417] on button "Publish" at bounding box center [902, 412] width 58 height 23
